Goal: Navigation & Orientation: Find specific page/section

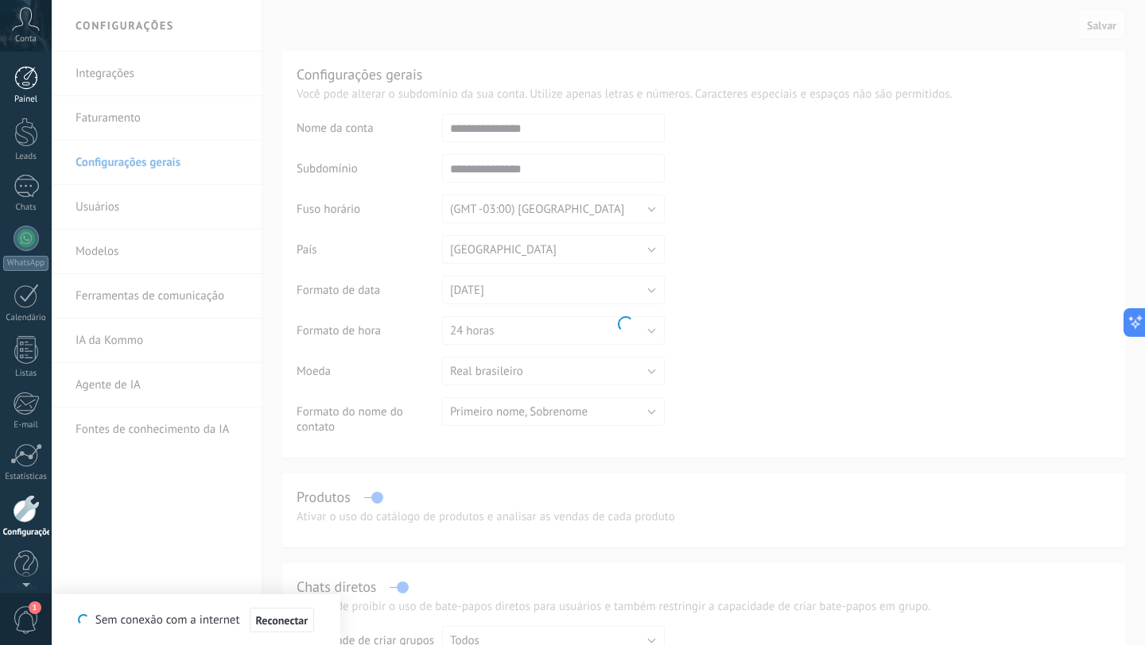
click at [29, 84] on div at bounding box center [26, 78] width 24 height 24
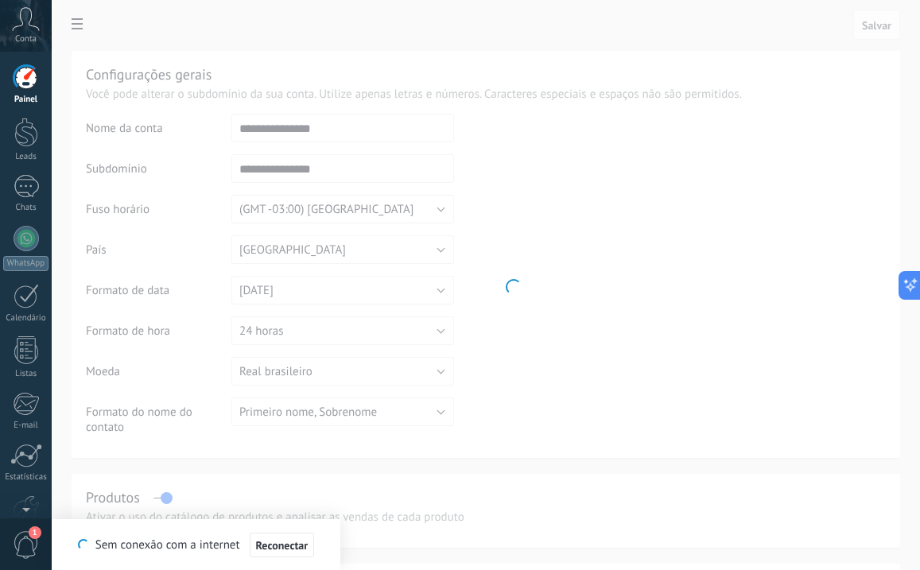
click at [25, 27] on icon at bounding box center [26, 19] width 28 height 24
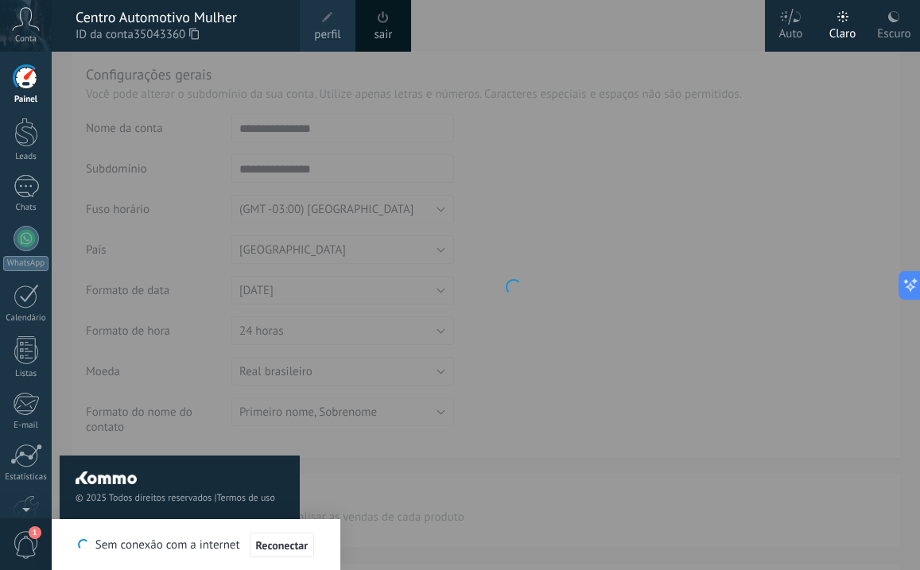
click at [21, 82] on div at bounding box center [26, 78] width 24 height 24
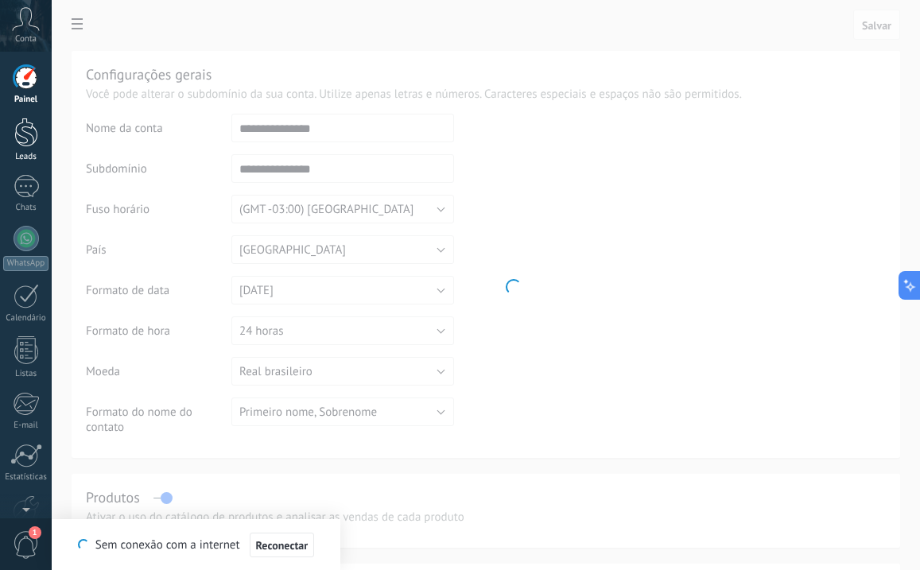
click at [25, 138] on div at bounding box center [26, 132] width 24 height 29
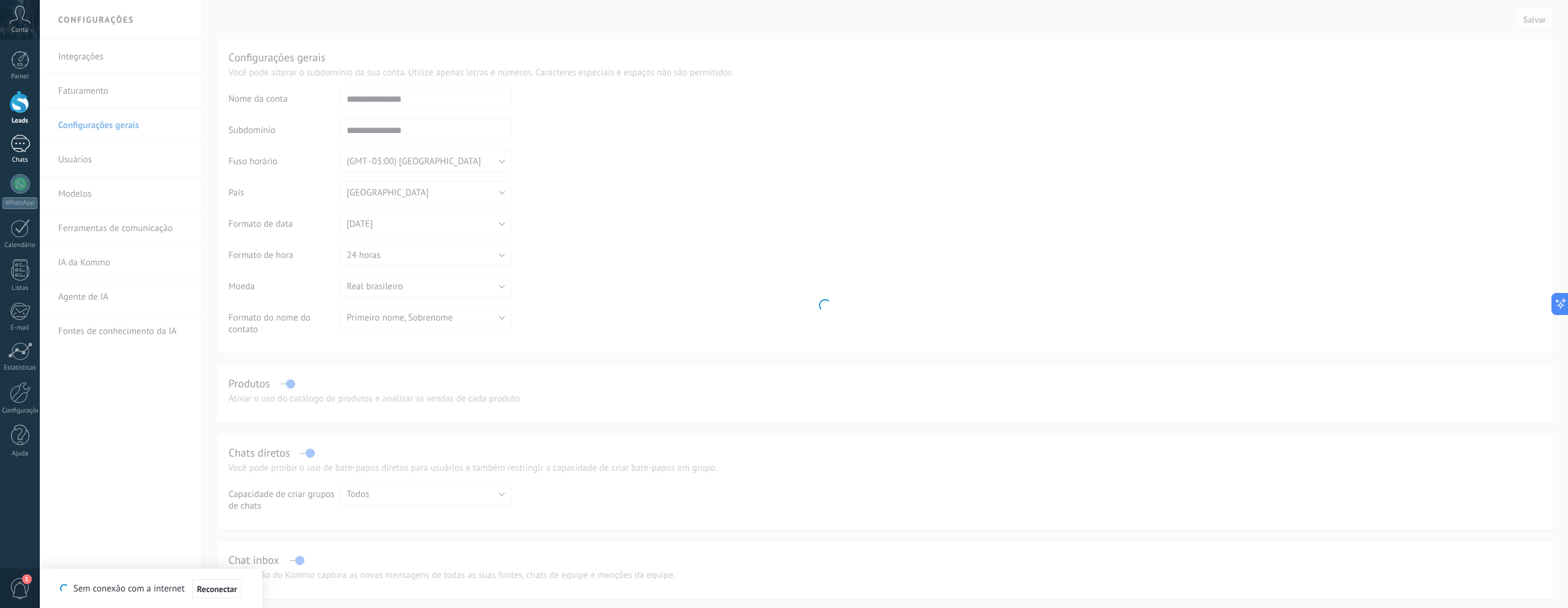
click at [19, 140] on div at bounding box center [20, 143] width 19 height 18
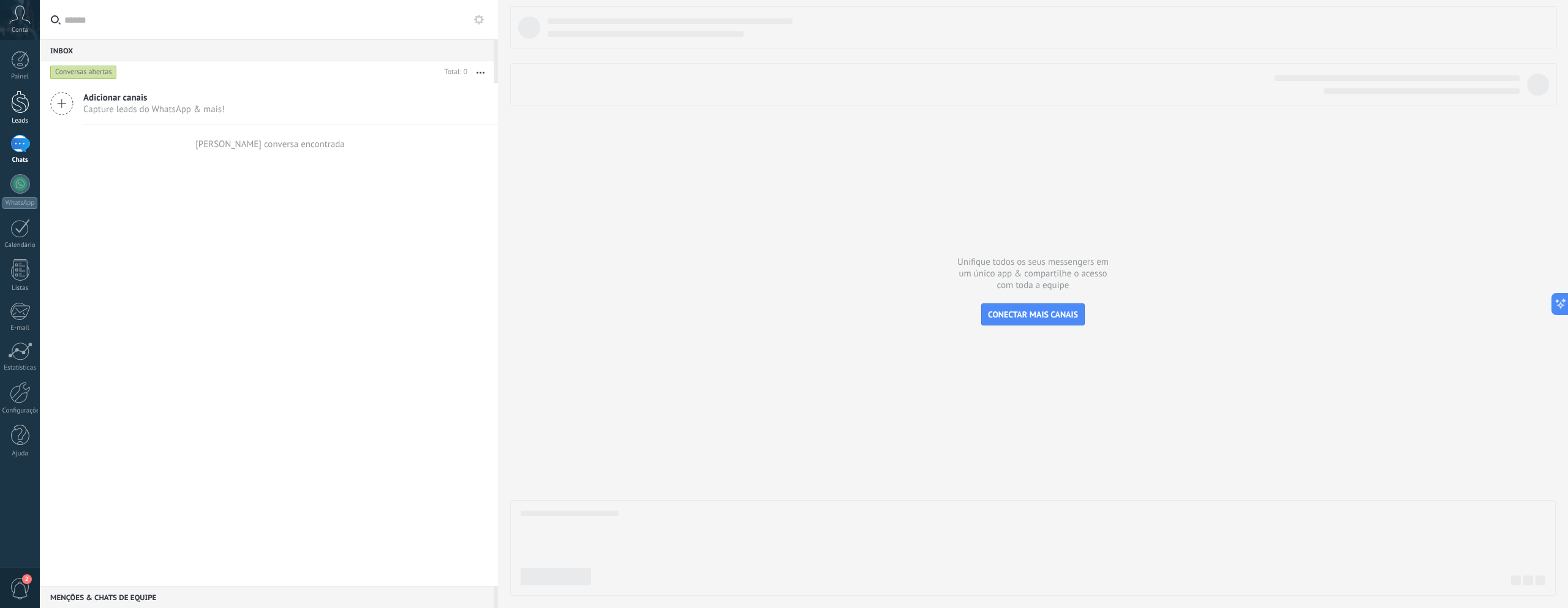
click at [20, 109] on div at bounding box center [20, 102] width 18 height 22
